Goal: Task Accomplishment & Management: Complete application form

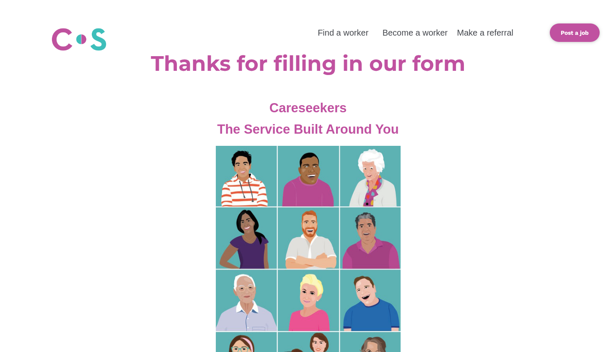
click at [105, 44] on img at bounding box center [79, 40] width 56 height 28
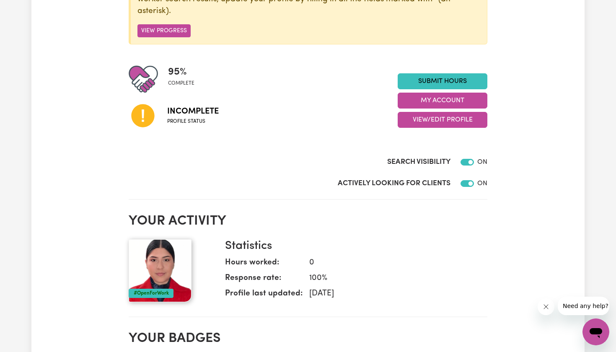
scroll to position [172, 0]
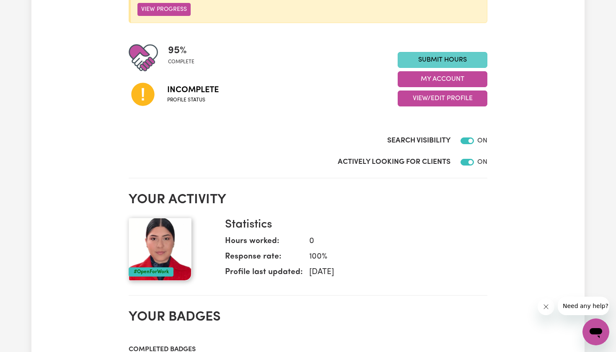
click at [436, 52] on link "Submit Hours" at bounding box center [443, 60] width 90 height 16
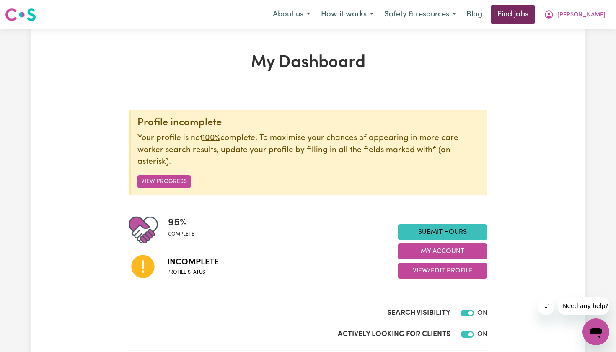
click at [533, 16] on link "Find jobs" at bounding box center [513, 14] width 44 height 18
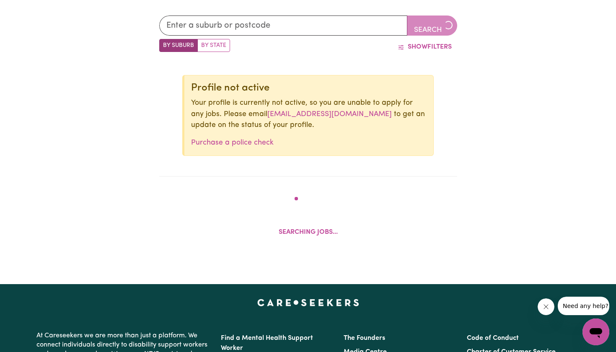
scroll to position [275, 0]
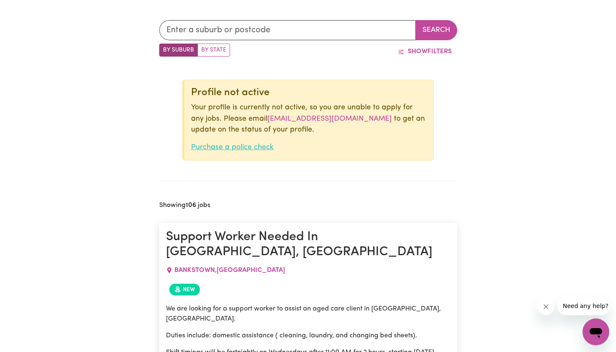
click at [227, 147] on link "Purchase a police check" at bounding box center [232, 147] width 83 height 7
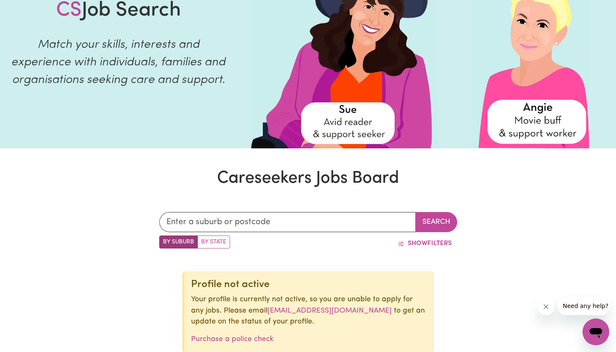
scroll to position [85, 0]
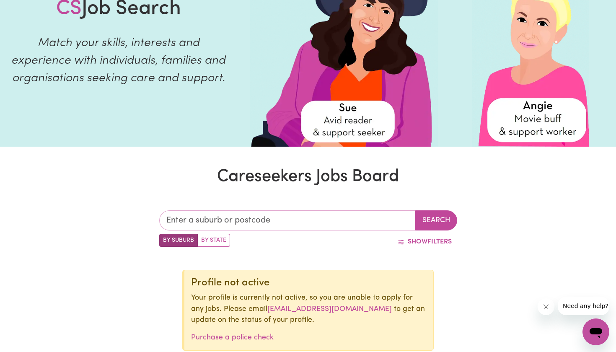
click at [252, 223] on input "text" at bounding box center [287, 220] width 256 height 20
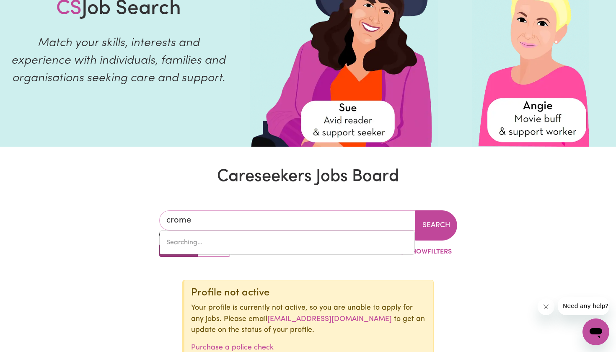
type input "cromer"
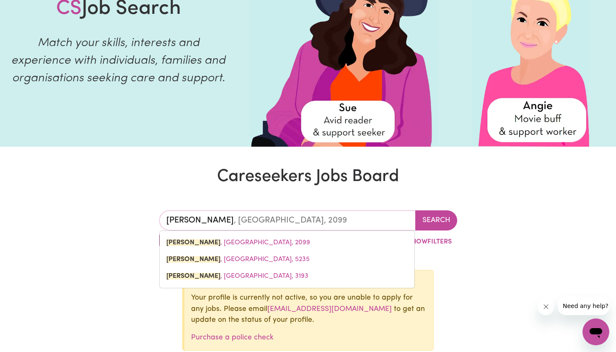
type input "cromer, New South Wales, 2099"
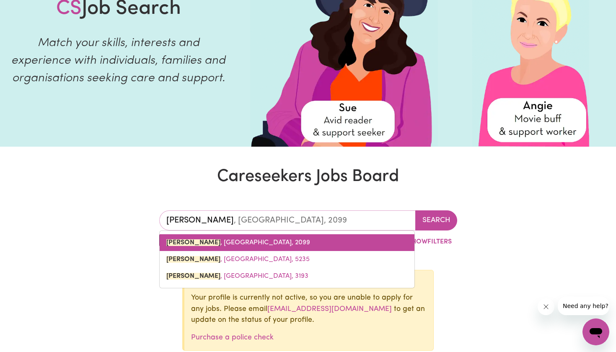
click at [225, 242] on span "CROMER , New South Wales, 2099" at bounding box center [238, 242] width 144 height 7
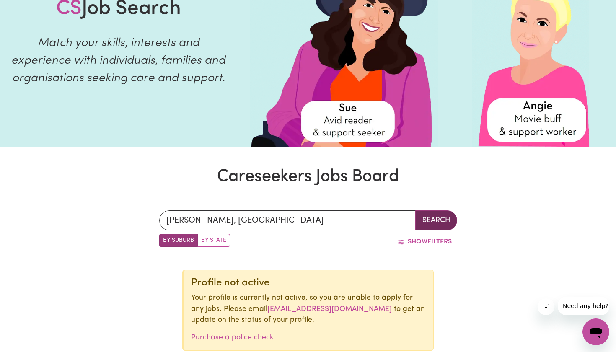
click at [435, 221] on button "Search" at bounding box center [436, 220] width 42 height 20
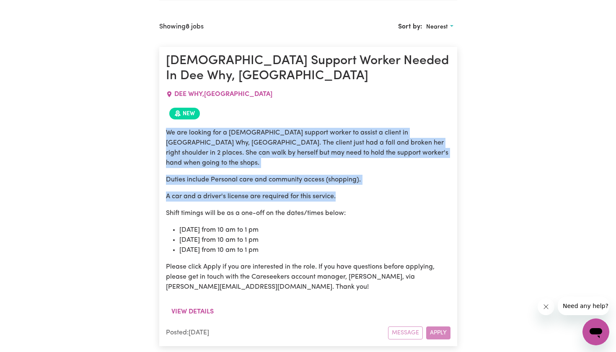
drag, startPoint x: 167, startPoint y: 117, endPoint x: 336, endPoint y: 176, distance: 178.6
click at [336, 176] on div "We are looking for a female support worker to assist a client in Dee Why, NSW. …" at bounding box center [308, 210] width 284 height 164
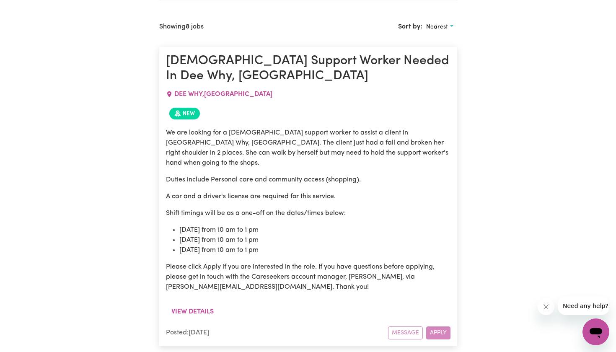
click at [183, 177] on div "We are looking for a female support worker to assist a client in Dee Why, NSW. …" at bounding box center [308, 210] width 284 height 164
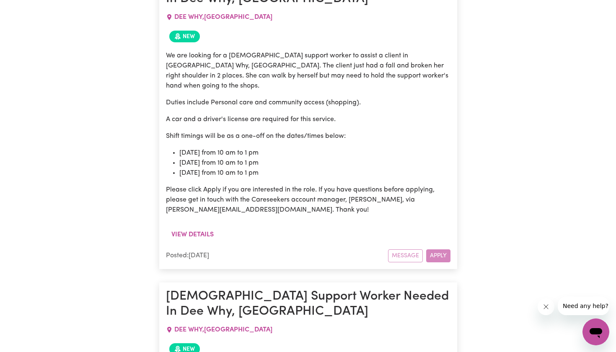
scroll to position [537, 0]
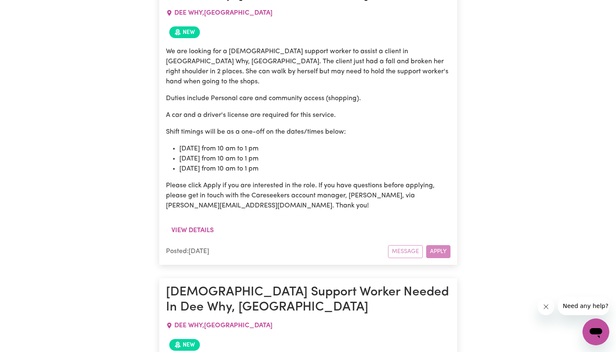
click at [439, 245] on div "Message Apply" at bounding box center [419, 251] width 62 height 13
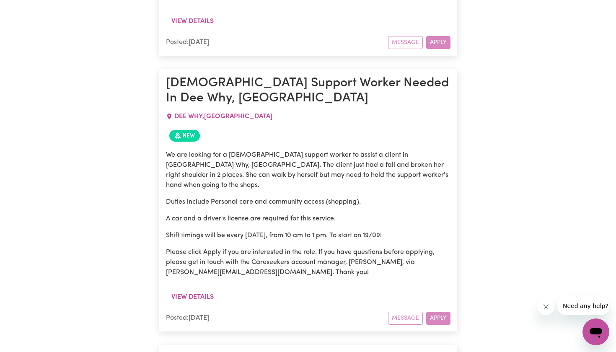
scroll to position [1020, 0]
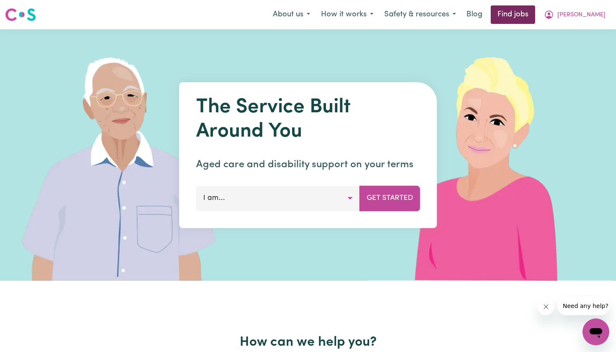
click at [535, 14] on link "Find jobs" at bounding box center [513, 14] width 44 height 18
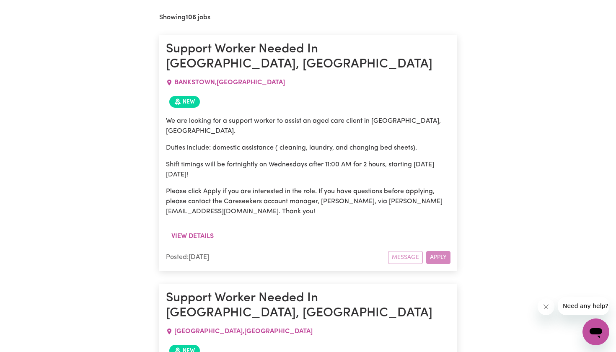
scroll to position [472, 0]
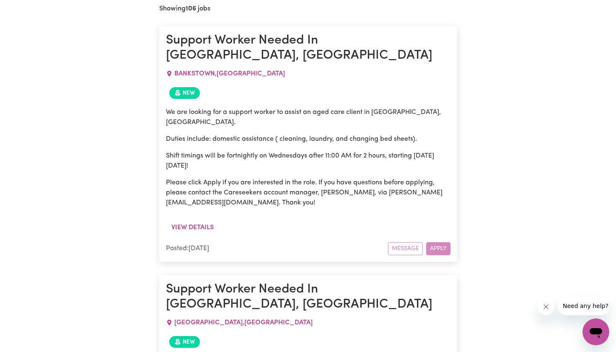
click at [431, 219] on div "View details" at bounding box center [308, 230] width 284 height 23
click at [433, 242] on div "Message Apply" at bounding box center [419, 248] width 62 height 13
click at [417, 242] on div "Message Apply" at bounding box center [419, 248] width 62 height 13
click at [415, 242] on div "Message Apply" at bounding box center [419, 248] width 62 height 13
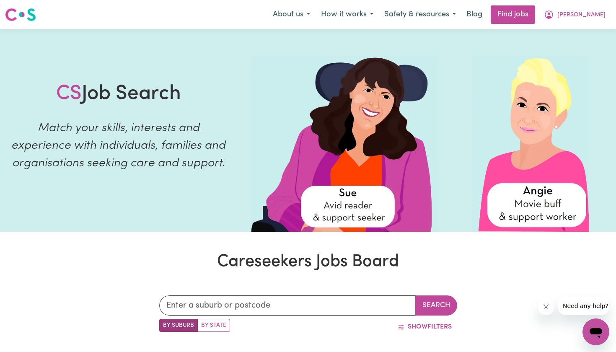
scroll to position [0, 0]
click at [125, 0] on nav "Menu About us How it works Safety & resources Blog Find jobs Gabriela" at bounding box center [308, 14] width 616 height 29
